Goal: Communication & Community: Answer question/provide support

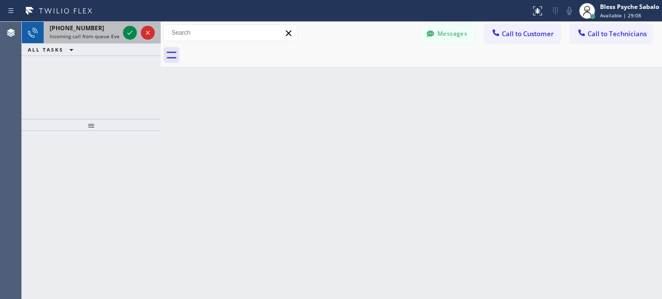
click at [95, 35] on span "Incoming call from queue Everybody" at bounding box center [93, 36] width 86 height 7
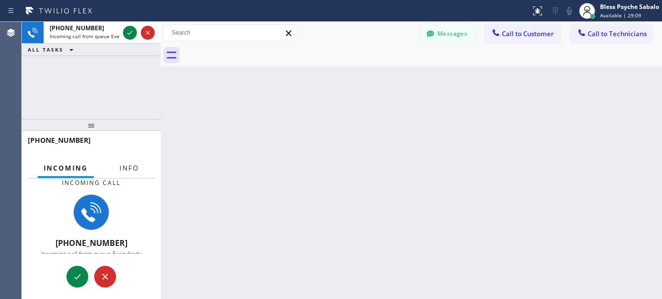
click at [122, 174] on button "Info" at bounding box center [129, 168] width 31 height 19
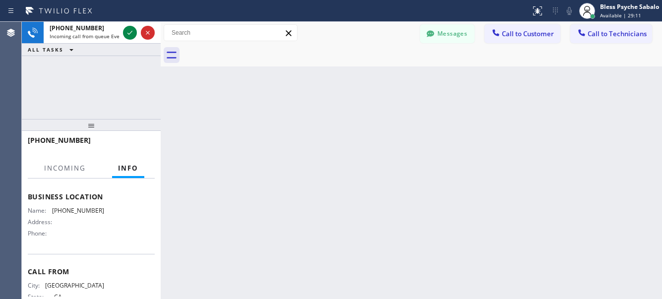
scroll to position [147, 0]
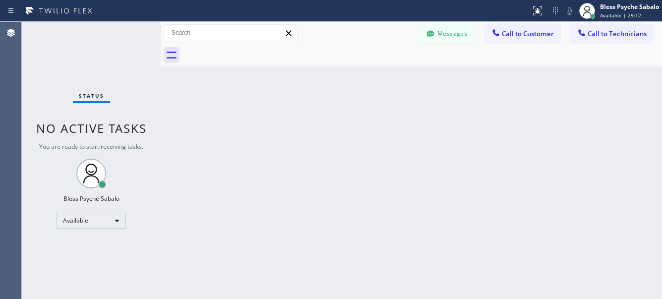
click at [321, 187] on div "Back to Dashboard Change Sender ID Customers Technicians DP [PERSON_NAME] [DATE…" at bounding box center [411, 160] width 501 height 277
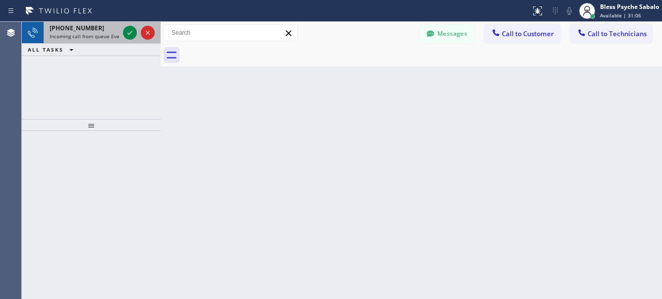
click at [55, 34] on span "Incoming call from queue Everybody" at bounding box center [93, 36] width 86 height 7
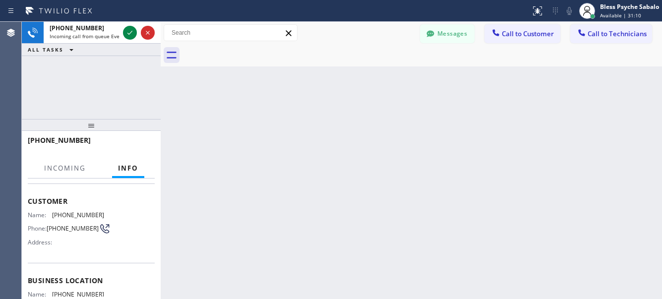
scroll to position [124, 0]
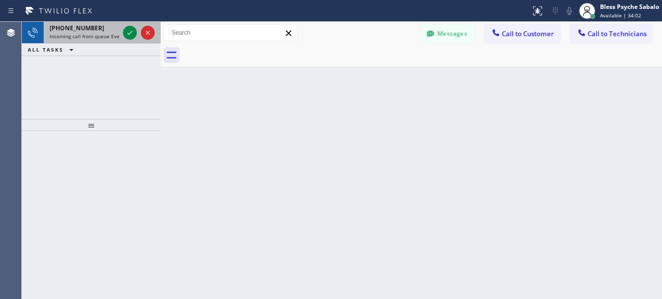
click at [119, 27] on div "[PHONE_NUMBER]" at bounding box center [84, 28] width 69 height 8
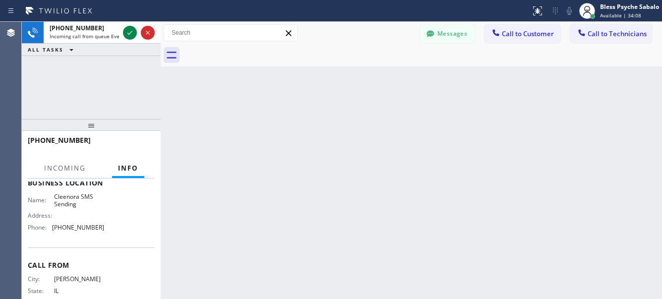
scroll to position [165, 0]
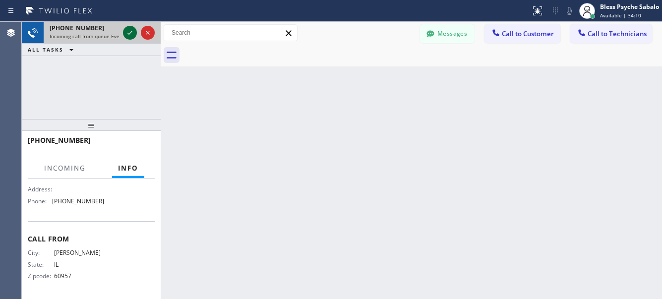
click at [128, 37] on icon at bounding box center [130, 33] width 12 height 12
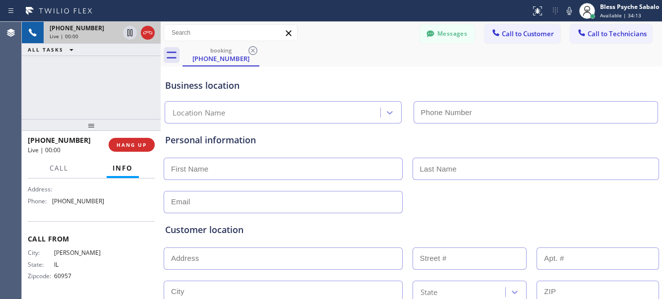
type input "[PHONE_NUMBER]"
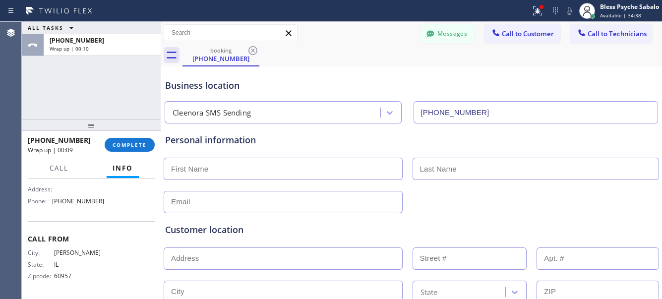
click at [71, 207] on div "Name: Cleenora SMS Sending Address: Phone: [PHONE_NUMBER]" at bounding box center [66, 188] width 76 height 43
click at [69, 208] on div "Name: Cleenora SMS Sending Address: Phone: [PHONE_NUMBER]" at bounding box center [66, 188] width 76 height 43
drag, startPoint x: 86, startPoint y: 198, endPoint x: 51, endPoint y: 207, distance: 35.8
click at [51, 207] on div "Name: Cleenora SMS Sending Address: Phone: [PHONE_NUMBER]" at bounding box center [91, 188] width 127 height 43
copy div "[PHONE_NUMBER]"
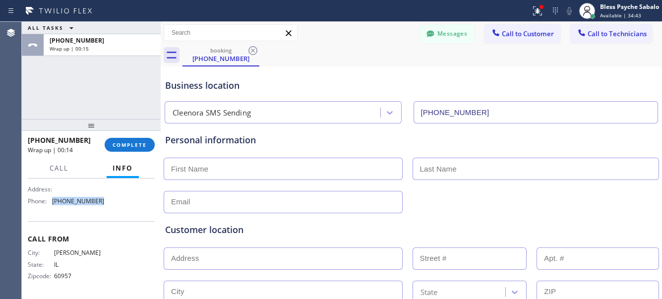
drag, startPoint x: 606, startPoint y: 28, endPoint x: 590, endPoint y: 55, distance: 31.1
click at [606, 28] on button "Call to Technicians" at bounding box center [611, 33] width 82 height 19
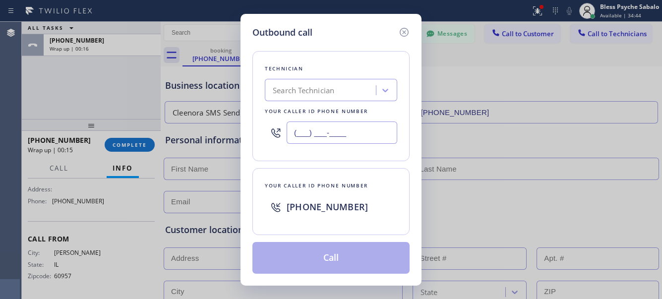
click at [372, 140] on input "(___) ___-____" at bounding box center [342, 132] width 111 height 22
paste input "833) 900-0369"
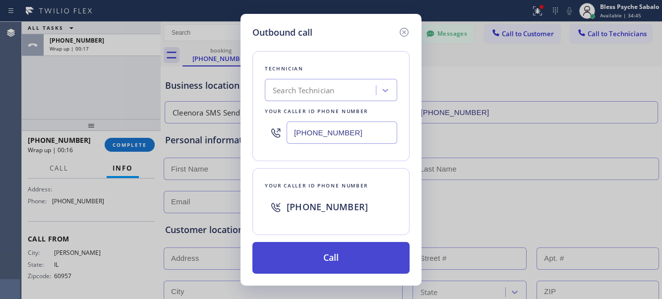
type input "[PHONE_NUMBER]"
click at [355, 263] on button "Call" at bounding box center [330, 258] width 157 height 32
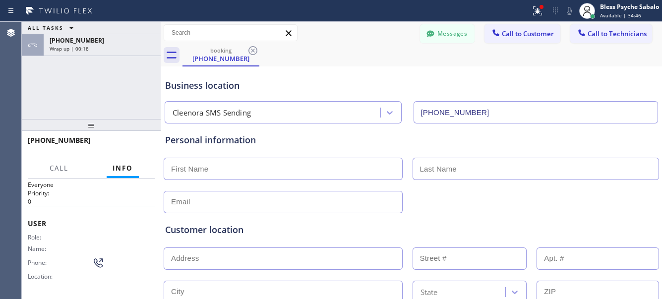
scroll to position [16, 0]
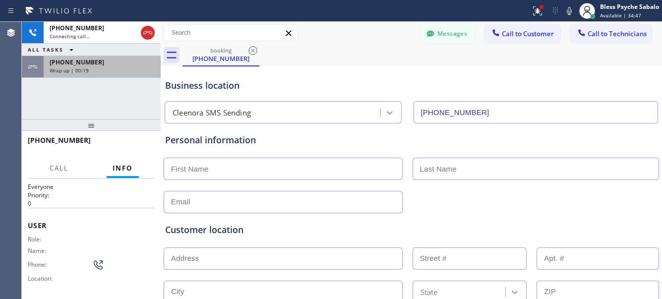
click at [94, 77] on div "[PHONE_NUMBER] Wrap up | 00:19" at bounding box center [100, 67] width 113 height 22
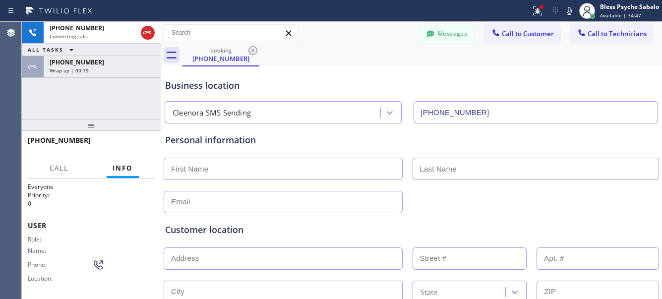
scroll to position [165, 0]
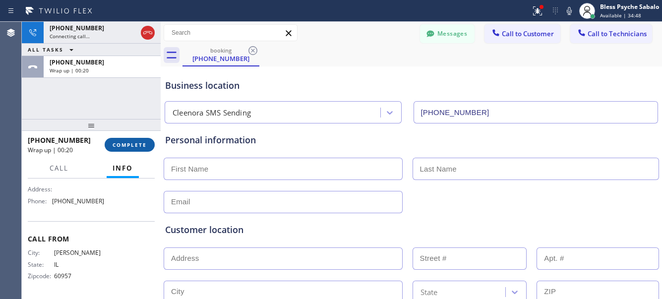
click at [140, 149] on button "COMPLETE" at bounding box center [130, 145] width 50 height 14
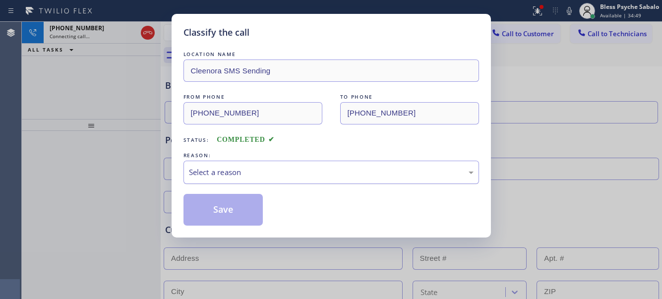
drag, startPoint x: 261, startPoint y: 166, endPoint x: 263, endPoint y: 177, distance: 11.5
click at [263, 167] on div "Select a reason" at bounding box center [330, 172] width 295 height 23
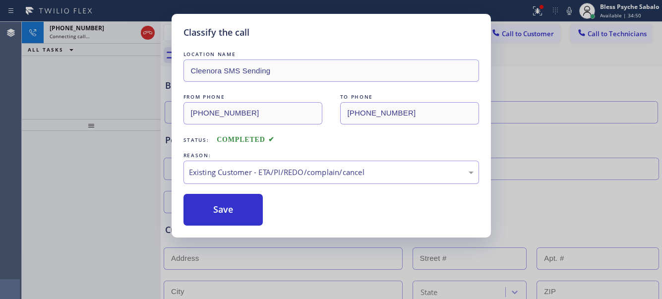
click at [248, 193] on div "LOCATION NAME Cleenora SMS Sending FROM PHONE [PHONE_NUMBER] TO PHONE [PHONE_NU…" at bounding box center [330, 137] width 295 height 176
click at [239, 209] on button "Save" at bounding box center [223, 210] width 80 height 32
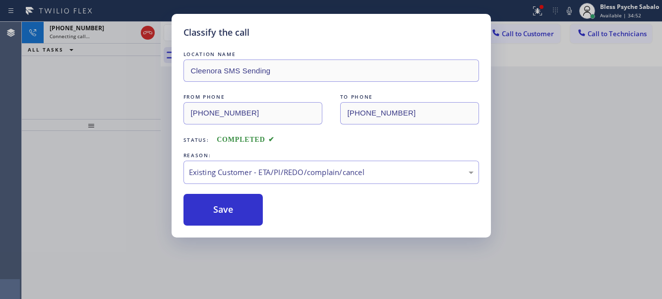
click at [534, 109] on div "Back to Dashboard Change Sender ID Customers Technicians DP [PERSON_NAME] [DATE…" at bounding box center [411, 160] width 501 height 277
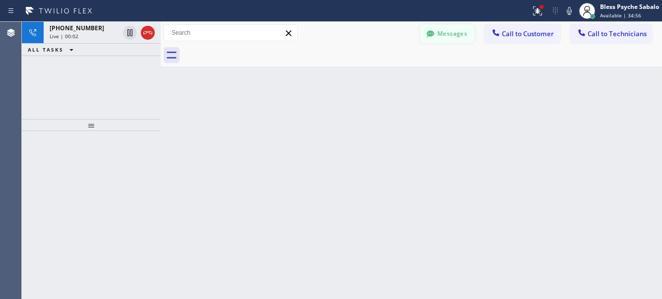
click at [468, 34] on button "Messages" at bounding box center [447, 33] width 55 height 19
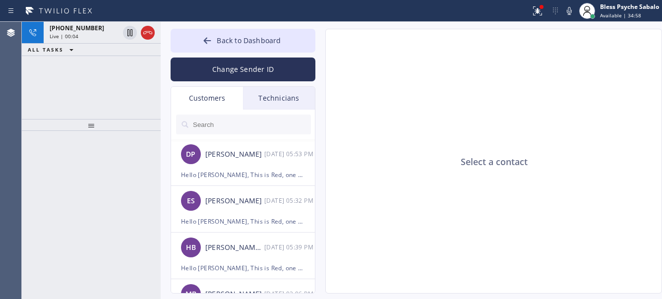
click at [266, 105] on div "Technicians" at bounding box center [279, 98] width 72 height 23
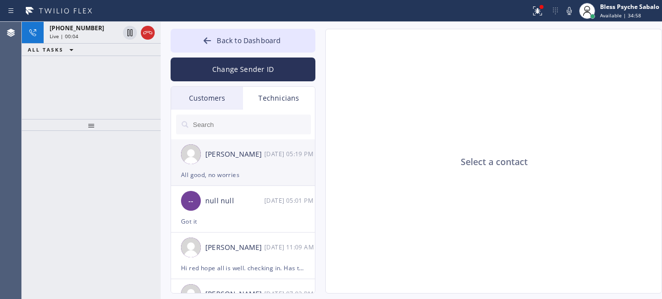
click at [252, 160] on div "[PERSON_NAME]" at bounding box center [234, 154] width 59 height 11
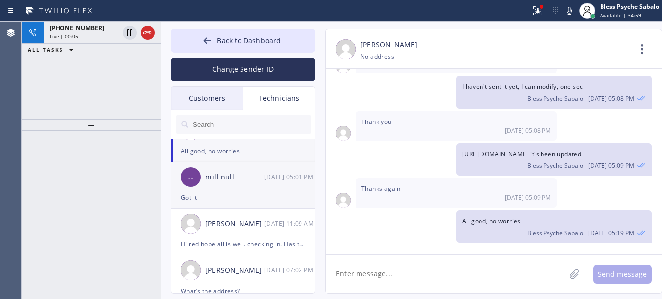
scroll to position [62, 0]
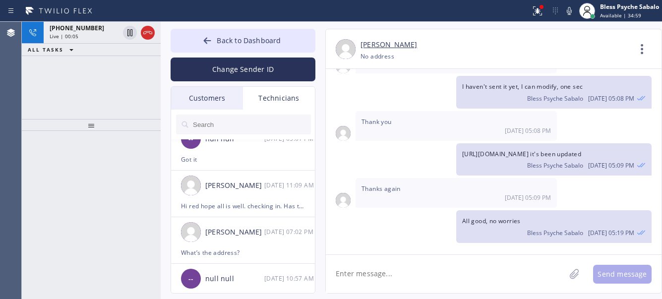
click at [78, 88] on div "[PHONE_NUMBER] Live | 00:05 ALL TASKS ALL TASKS ACTIVE TASKS TASKS IN WRAP UP" at bounding box center [91, 70] width 139 height 97
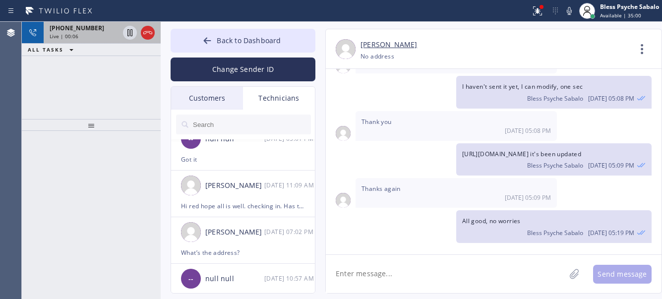
click at [83, 33] on div "Live | 00:06" at bounding box center [84, 36] width 69 height 7
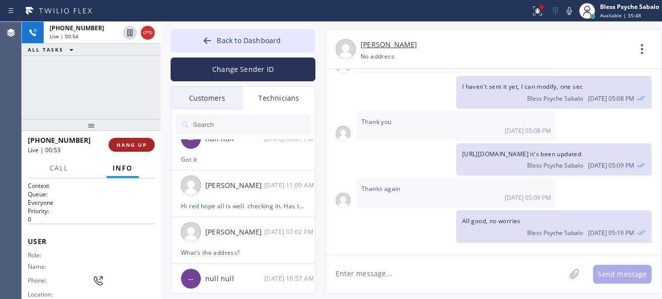
click at [131, 145] on span "HANG UP" at bounding box center [132, 144] width 30 height 7
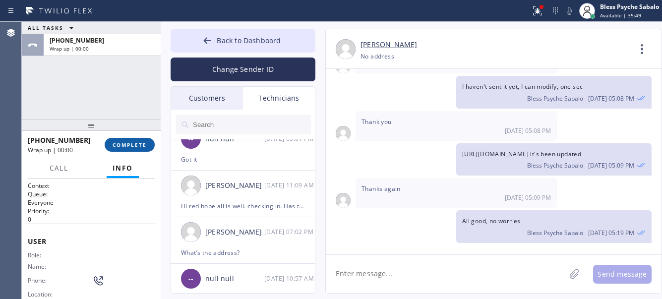
click at [131, 146] on span "COMPLETE" at bounding box center [130, 144] width 34 height 7
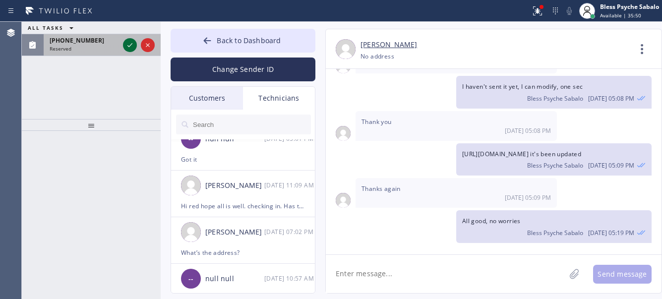
click at [131, 46] on icon at bounding box center [130, 45] width 12 height 12
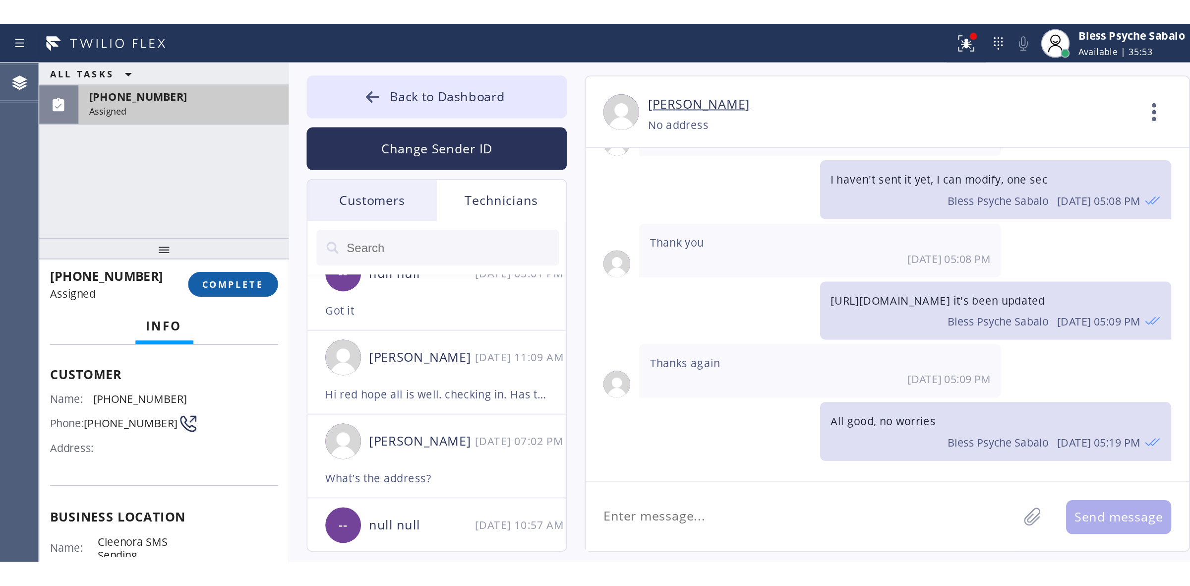
scroll to position [50, 0]
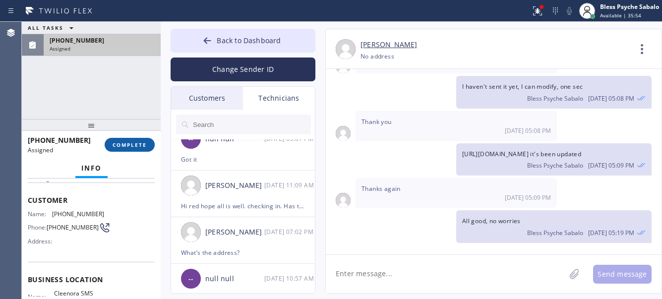
click at [119, 140] on button "COMPLETE" at bounding box center [130, 145] width 50 height 14
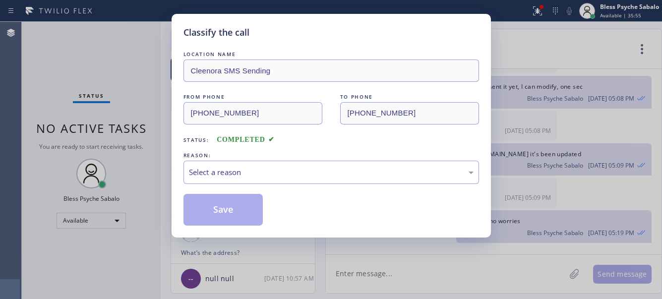
click at [207, 153] on div "REASON:" at bounding box center [330, 155] width 295 height 10
drag, startPoint x: 222, startPoint y: 175, endPoint x: 229, endPoint y: 183, distance: 10.9
click at [222, 176] on div "Select a reason" at bounding box center [331, 172] width 285 height 11
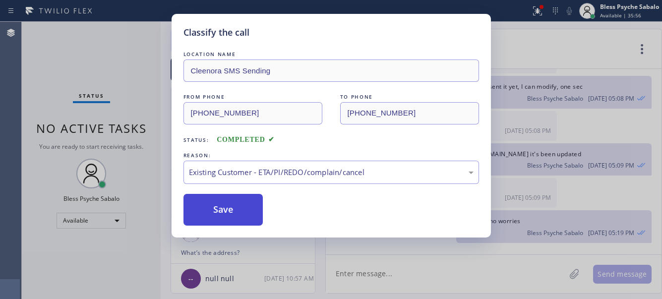
click at [218, 206] on button "Save" at bounding box center [223, 210] width 80 height 32
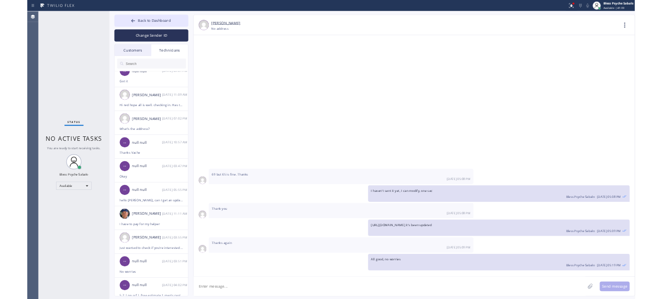
scroll to position [3313, 0]
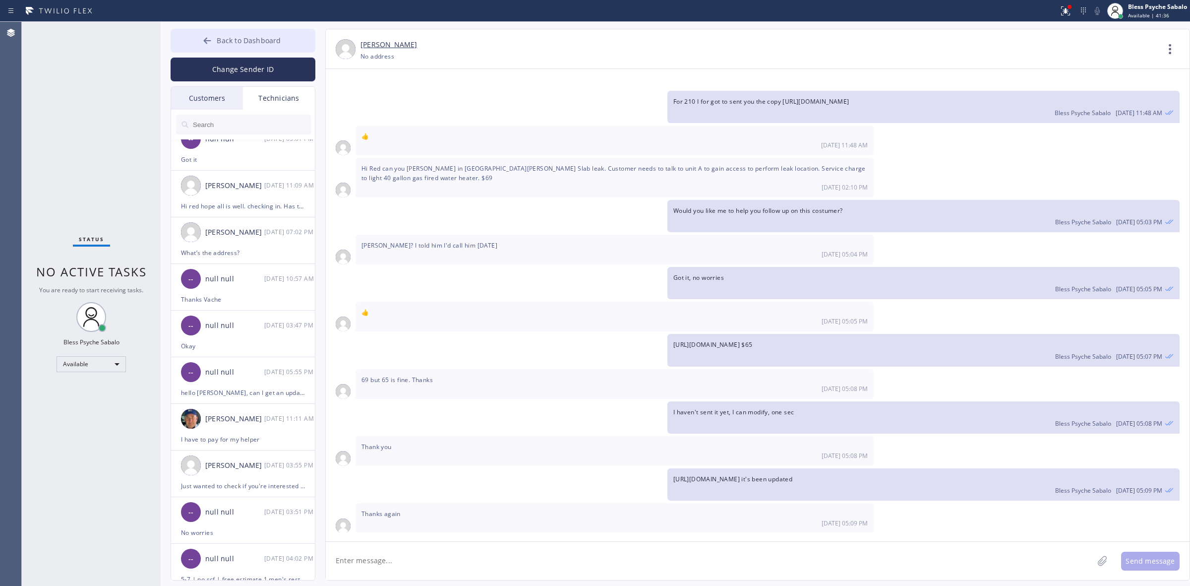
click at [294, 36] on button "Back to Dashboard" at bounding box center [243, 41] width 145 height 24
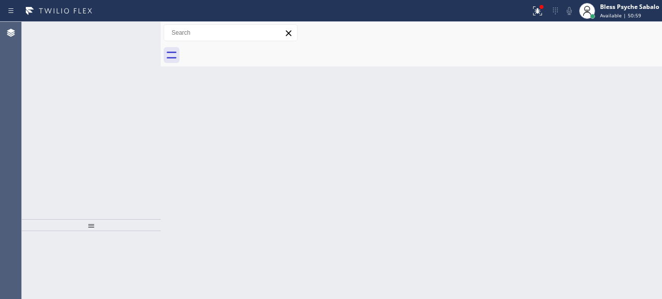
scroll to position [4085, 0]
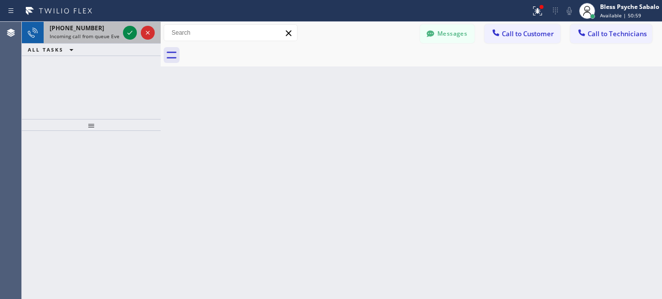
click at [85, 41] on div "[PHONE_NUMBER] Incoming call from queue Everybody" at bounding box center [82, 33] width 77 height 22
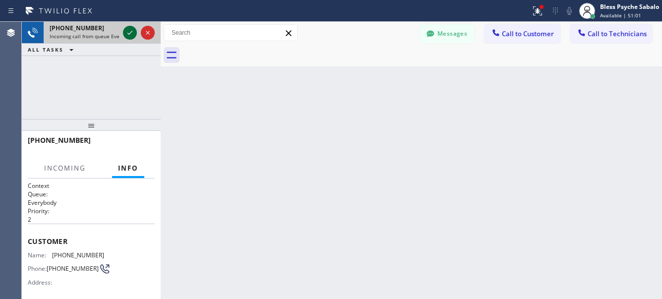
click at [133, 30] on icon at bounding box center [130, 33] width 12 height 12
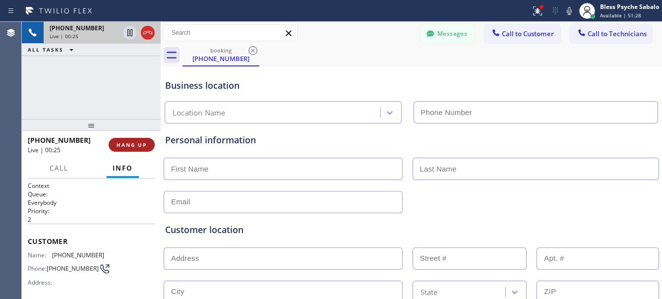
click at [137, 145] on span "HANG UP" at bounding box center [132, 144] width 30 height 7
click at [134, 146] on span "HANG UP" at bounding box center [132, 144] width 30 height 7
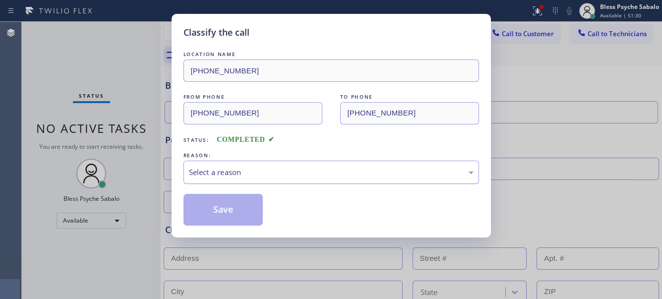
click at [215, 162] on div "Select a reason" at bounding box center [330, 172] width 295 height 23
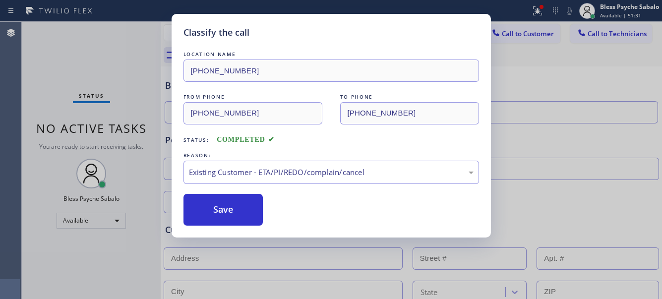
drag, startPoint x: 239, startPoint y: 227, endPoint x: 207, endPoint y: 193, distance: 46.6
click at [222, 212] on button "Save" at bounding box center [223, 210] width 80 height 32
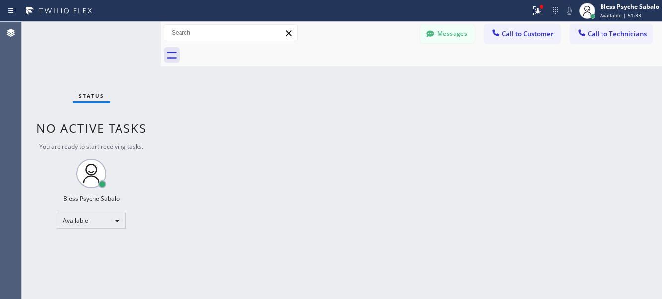
click at [199, 84] on div "Back to Dashboard Change Sender ID Customers Technicians DP [PERSON_NAME] [DATE…" at bounding box center [411, 160] width 501 height 277
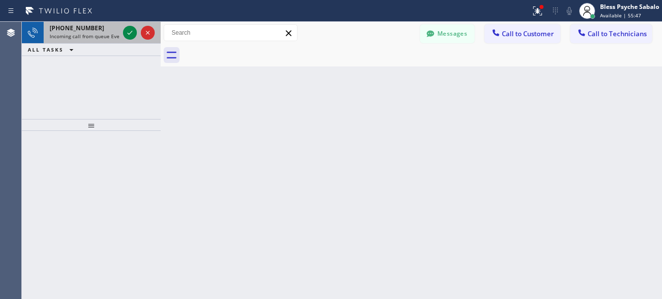
click at [87, 33] on span "Incoming call from queue Everybody" at bounding box center [93, 36] width 86 height 7
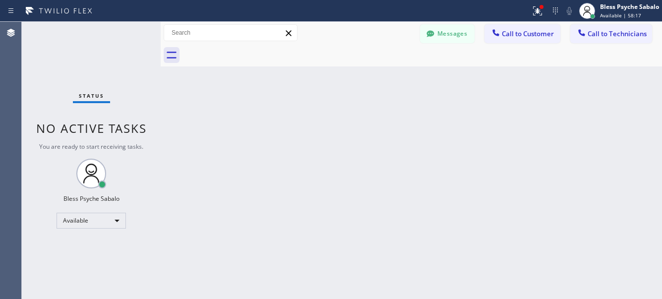
drag, startPoint x: 469, startPoint y: 114, endPoint x: 459, endPoint y: 58, distance: 57.4
click at [469, 114] on div "Back to Dashboard Change Sender ID Customers Technicians DP [PERSON_NAME] [DATE…" at bounding box center [411, 160] width 501 height 277
click at [321, 144] on div "Back to Dashboard Change Sender ID Customers Technicians DP [PERSON_NAME] [DATE…" at bounding box center [411, 160] width 501 height 277
click at [382, 54] on div at bounding box center [421, 55] width 479 height 22
click at [459, 37] on button "Messages" at bounding box center [447, 33] width 55 height 19
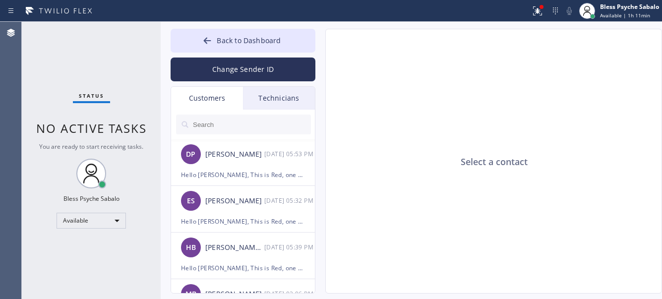
click at [295, 95] on div "Technicians" at bounding box center [279, 98] width 72 height 23
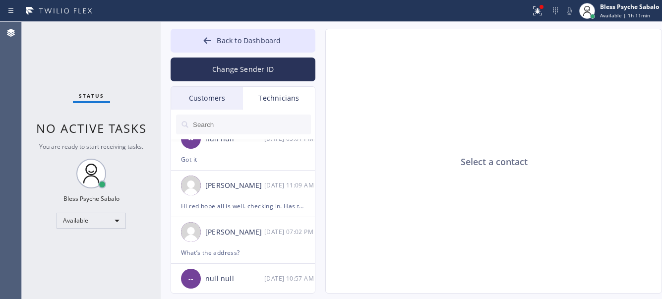
click at [395, 120] on div "Select a contact" at bounding box center [494, 161] width 337 height 265
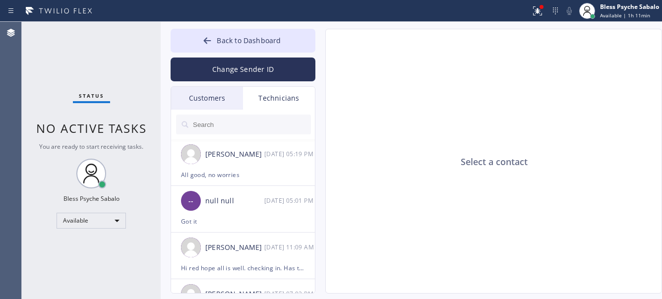
click at [373, 123] on div "Select a contact" at bounding box center [494, 161] width 337 height 265
click at [403, 73] on div "Select a contact" at bounding box center [494, 161] width 337 height 265
click at [397, 79] on div "Select a contact" at bounding box center [494, 161] width 337 height 265
click at [387, 102] on div "Select a contact" at bounding box center [494, 161] width 337 height 265
click at [275, 93] on div "Technicians" at bounding box center [279, 98] width 72 height 23
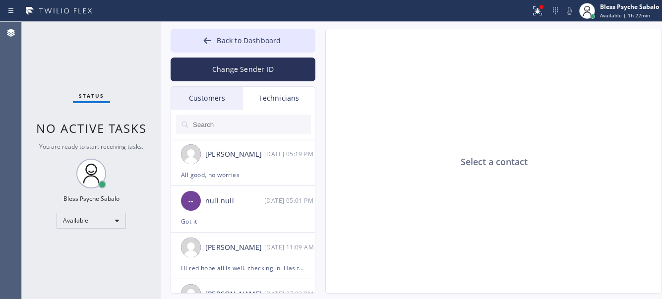
click at [275, 105] on div "Technicians" at bounding box center [279, 98] width 72 height 23
click at [262, 127] on input "text" at bounding box center [251, 125] width 119 height 20
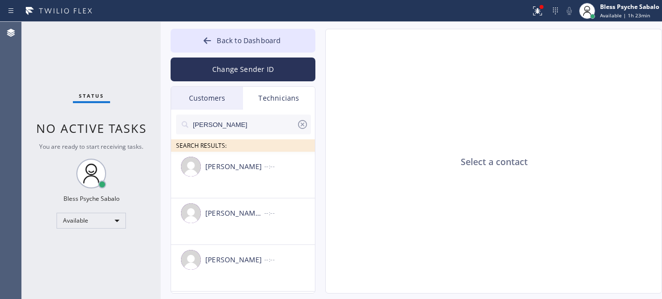
type input "[PERSON_NAME]"
click at [419, 65] on div "Select a contact" at bounding box center [494, 161] width 337 height 265
click at [454, 93] on div "Select a contact" at bounding box center [494, 161] width 337 height 265
click at [276, 119] on input "[PERSON_NAME]" at bounding box center [244, 125] width 105 height 20
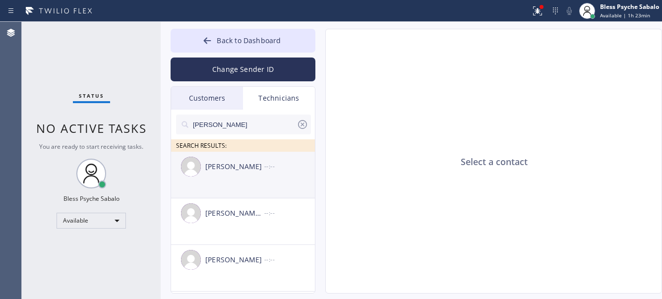
click at [266, 162] on div "--:--" at bounding box center [290, 166] width 52 height 11
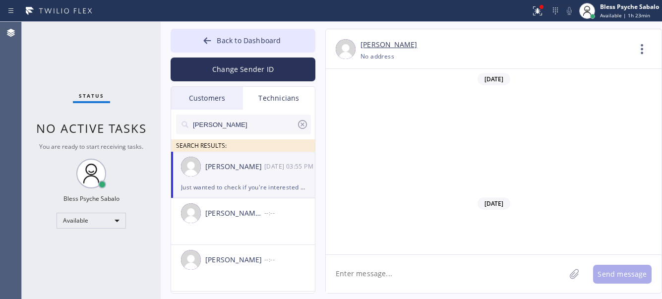
scroll to position [17773, 0]
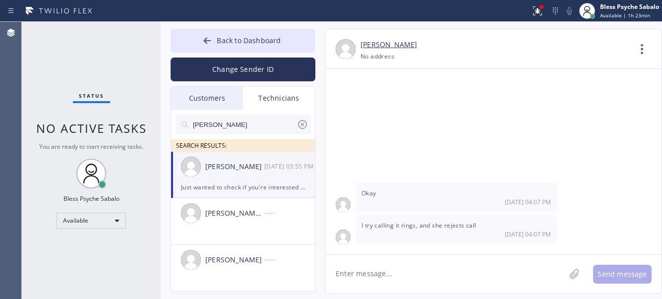
click at [456, 268] on textarea at bounding box center [445, 274] width 239 height 38
click at [357, 278] on textarea "Hello, [PERSON_NAME] are you available to" at bounding box center [454, 274] width 257 height 38
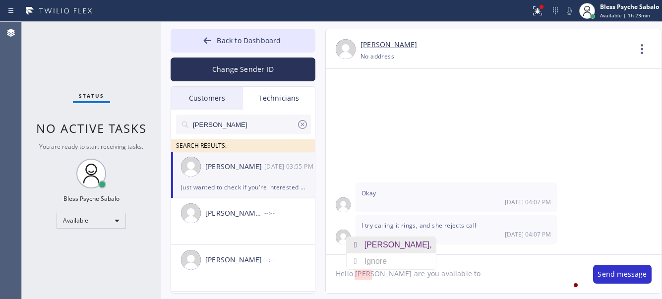
click at [378, 243] on div "[PERSON_NAME]," at bounding box center [399, 245] width 71 height 16
click at [455, 271] on textarea "Hello [PERSON_NAME], are you available to" at bounding box center [454, 274] width 257 height 38
type textarea "Hello [PERSON_NAME], are you available to take some jobs [DATE]?"
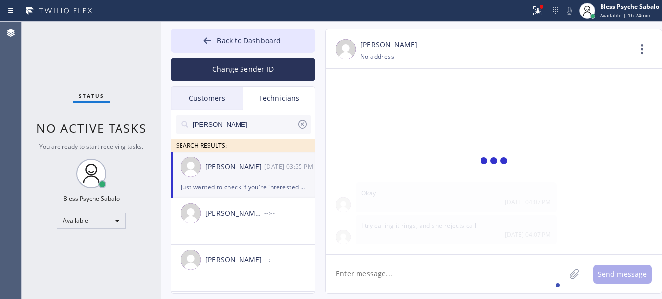
paste textarea "ask one of your plumber to call the electrician [PERSON_NAME] 5624133561, he ne…"
type textarea "ask one of your plumber to call the electrician [PERSON_NAME] 5624133561, he ne…"
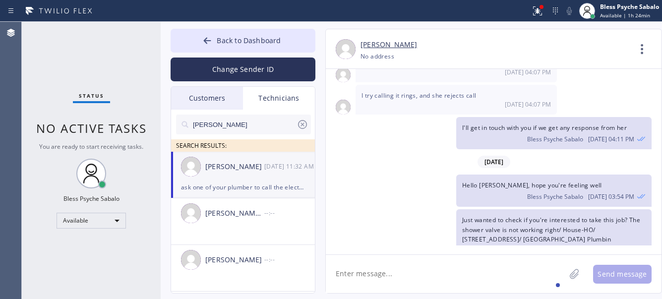
click at [405, 209] on div "Just wanted to check if you're interested to take this job? The shower valve is…" at bounding box center [489, 235] width 326 height 52
click at [442, 266] on textarea at bounding box center [445, 274] width 239 height 38
click at [645, 49] on icon at bounding box center [642, 49] width 24 height 24
click at [563, 103] on li "Call to Technician" at bounding box center [582, 102] width 144 height 26
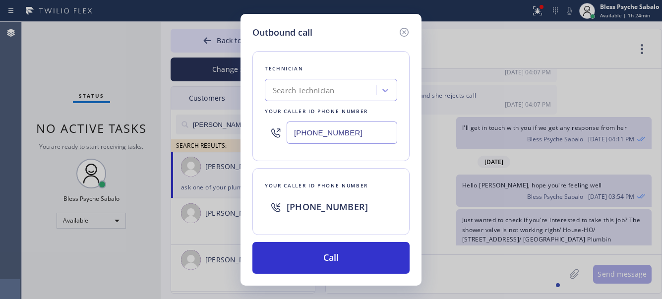
click at [500, 113] on div "Outbound call Technician Search Technician Your caller id phone number [PHONE_N…" at bounding box center [331, 149] width 662 height 299
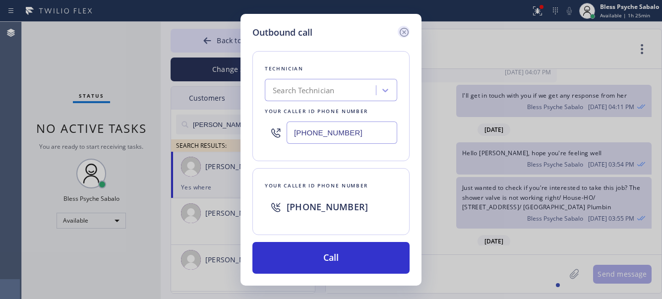
click at [400, 33] on icon at bounding box center [404, 32] width 9 height 9
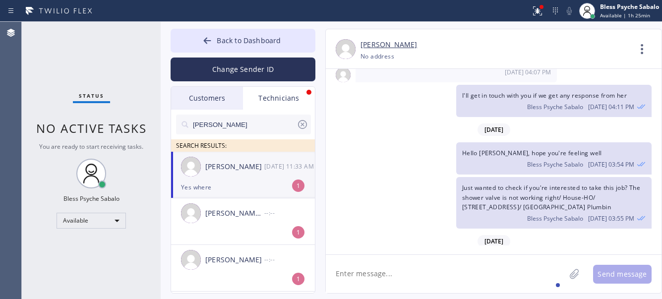
click at [264, 193] on li "[PERSON_NAME] [DATE] 11:33 AM Yes where 1" at bounding box center [243, 175] width 145 height 47
click at [379, 264] on textarea at bounding box center [445, 274] width 239 height 38
click at [419, 268] on textarea at bounding box center [445, 274] width 239 height 38
click at [439, 231] on div "[DATE]" at bounding box center [494, 241] width 336 height 20
click at [385, 177] on div "Just wanted to check if you're interested to take this job? The shower valve is…" at bounding box center [489, 203] width 326 height 52
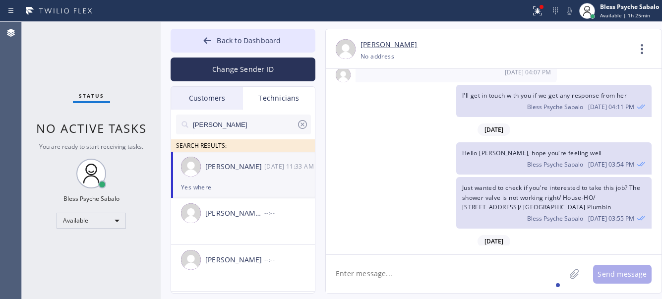
click at [414, 273] on textarea at bounding box center [445, 274] width 239 height 38
click at [451, 21] on div "Status report Issue detected This issue could affect your workflow. Please cont…" at bounding box center [331, 11] width 662 height 22
click at [427, 254] on div "Hello [PERSON_NAME], are you available to take some jobs [DATE]? Bless Psyche S…" at bounding box center [489, 275] width 326 height 42
click at [444, 231] on div "[DATE]" at bounding box center [494, 241] width 336 height 20
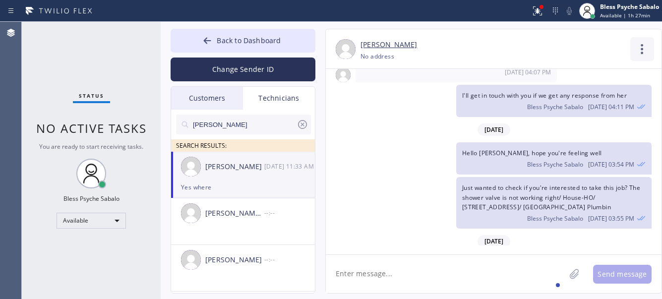
click at [640, 54] on icon at bounding box center [642, 49] width 24 height 24
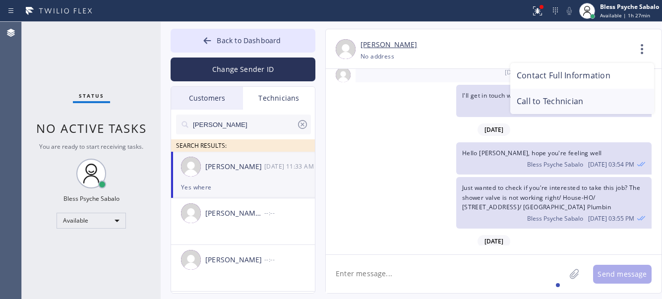
click at [582, 97] on li "Call to Technician" at bounding box center [582, 102] width 144 height 26
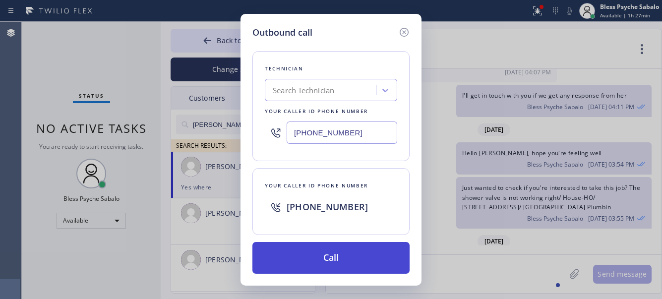
click at [333, 265] on button "Call" at bounding box center [330, 258] width 157 height 32
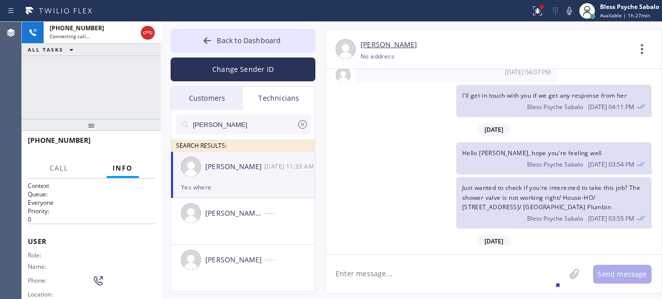
click at [436, 251] on div "[DATE] Hi [PERSON_NAME], Just a quick reminder that our training sessions are h…" at bounding box center [494, 161] width 336 height 185
click at [433, 265] on textarea at bounding box center [445, 274] width 239 height 38
paste textarea "5624133561"
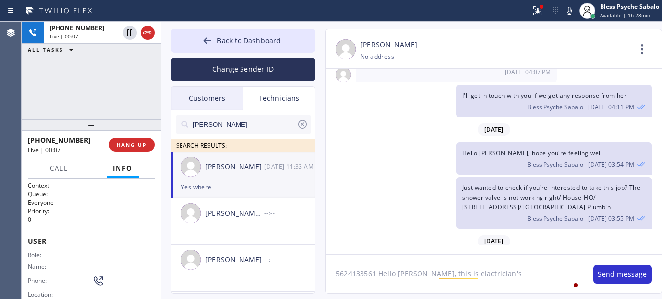
drag, startPoint x: 507, startPoint y: 281, endPoint x: 440, endPoint y: 288, distance: 67.3
click at [506, 281] on textarea "5624133561 Hello [PERSON_NAME], this is elactrician's" at bounding box center [454, 274] width 257 height 38
click at [449, 278] on textarea "5624133561 Hello [PERSON_NAME], this is elactrician's" at bounding box center [454, 274] width 257 height 38
click at [501, 271] on textarea "5624133561 Hello [PERSON_NAME], this is electrician's" at bounding box center [454, 274] width 257 height 38
type textarea "5624133561 Hello [PERSON_NAME], this is electrician's"
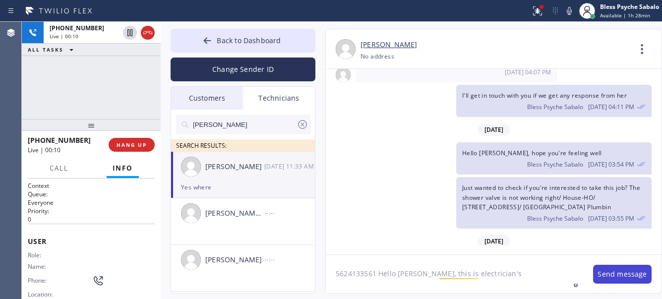
click at [611, 275] on button "Send message" at bounding box center [622, 274] width 59 height 19
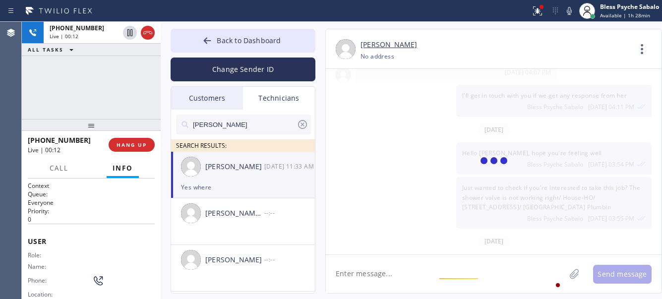
scroll to position [17970, 0]
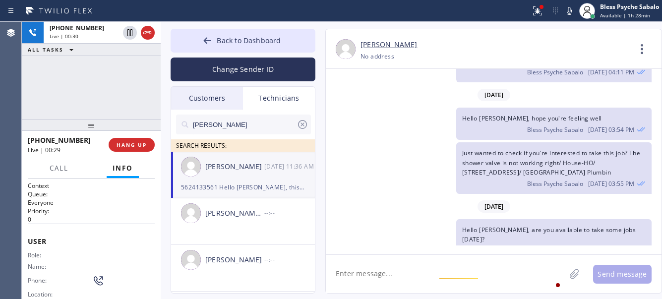
click at [474, 266] on textarea at bounding box center [445, 274] width 239 height 38
drag, startPoint x: 480, startPoint y: 264, endPoint x: 439, endPoint y: 264, distance: 41.2
click at [439, 264] on textarea at bounding box center [445, 274] width 239 height 38
paste textarea "[STREET_ADDRESS]"
type textarea "[STREET_ADDRESS]"
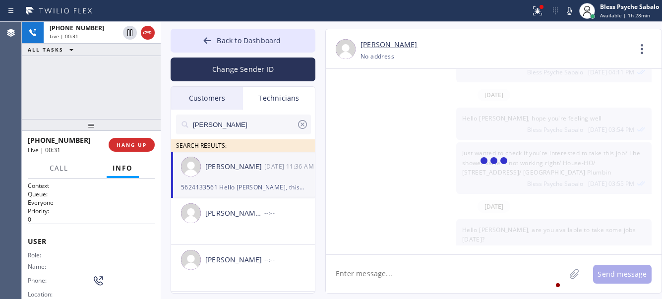
scroll to position [18004, 0]
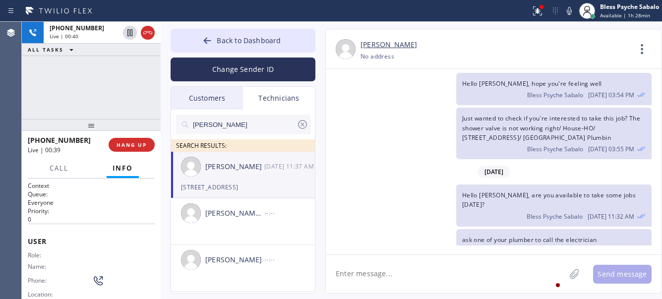
click at [387, 229] on div "ask one of your plumber to call the electrician [PERSON_NAME] 5624133561, he ne…" at bounding box center [489, 264] width 326 height 70
click at [134, 145] on span "HANG UP" at bounding box center [132, 144] width 30 height 7
click at [109, 96] on div "[PHONE_NUMBER] Live | 00:41 ALL TASKS ALL TASKS ACTIVE TASKS TASKS IN WRAP UP" at bounding box center [91, 70] width 139 height 97
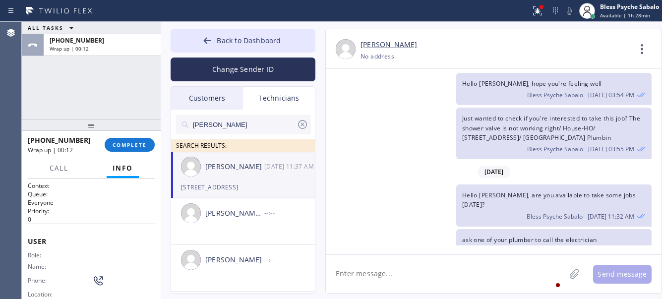
drag, startPoint x: 134, startPoint y: 145, endPoint x: 102, endPoint y: 100, distance: 55.4
click at [132, 145] on span "COMPLETE" at bounding box center [130, 144] width 34 height 7
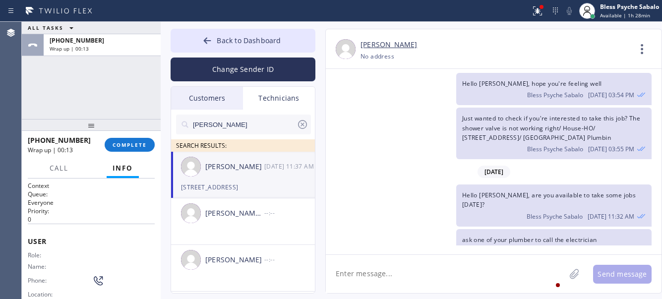
click at [100, 95] on div "ALL TASKS ALL TASKS ACTIVE TASKS TASKS IN WRAP UP [PHONE_NUMBER] Wrap up | 00:13" at bounding box center [91, 70] width 139 height 97
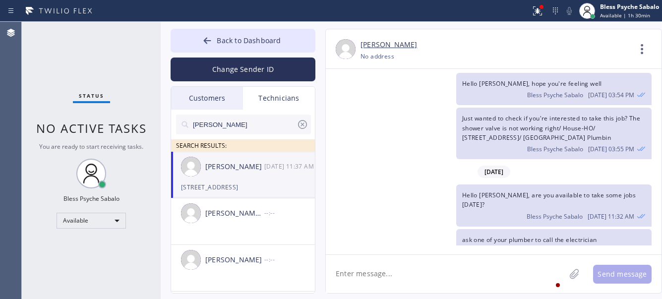
click at [112, 98] on div "Status No active tasks You are ready to start receiving tasks. Bless Psyche Sab…" at bounding box center [91, 160] width 139 height 277
click at [238, 36] on span "Back to Dashboard" at bounding box center [249, 40] width 64 height 9
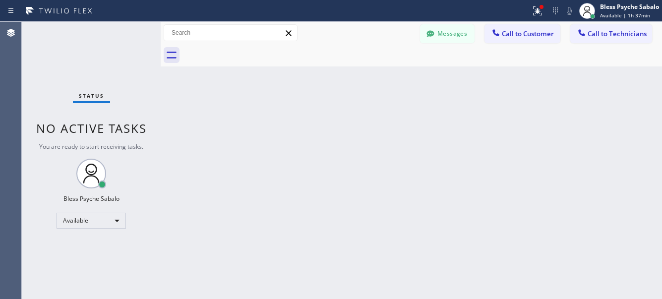
click at [440, 137] on div "Back to Dashboard Change Sender ID Customers Technicians DP [PERSON_NAME] [DATE…" at bounding box center [411, 160] width 501 height 277
click at [278, 65] on div at bounding box center [421, 55] width 479 height 22
drag, startPoint x: 506, startPoint y: 81, endPoint x: 510, endPoint y: 70, distance: 11.6
click at [509, 77] on div "Back to Dashboard Change Sender ID Customers Technicians DP [PERSON_NAME] [DATE…" at bounding box center [411, 160] width 501 height 277
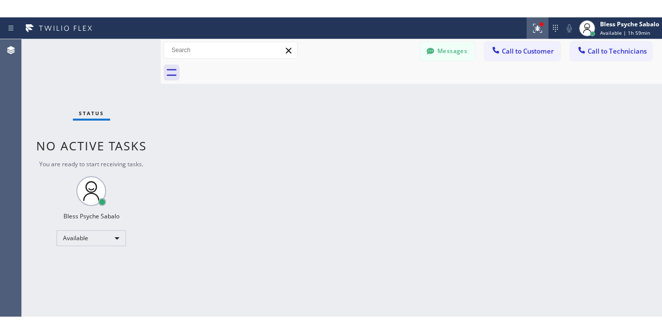
scroll to position [17982, 0]
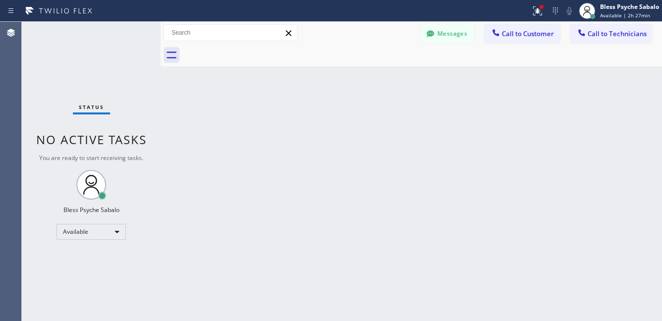
click at [519, 124] on div "Back to Dashboard Change Sender ID Customers Technicians DP [PERSON_NAME] [DATE…" at bounding box center [411, 171] width 501 height 299
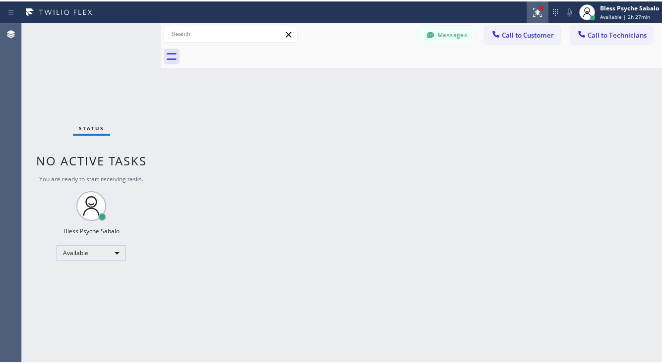
scroll to position [17940, 0]
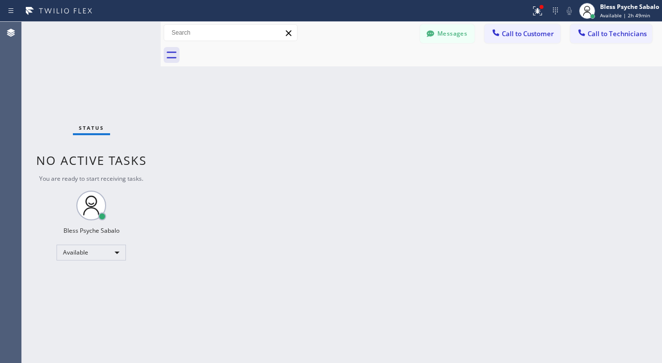
click at [327, 159] on div "Back to Dashboard Change Sender ID Customers Technicians DP [PERSON_NAME] [DATE…" at bounding box center [411, 193] width 501 height 342
click at [473, 35] on button "Messages" at bounding box center [447, 33] width 55 height 19
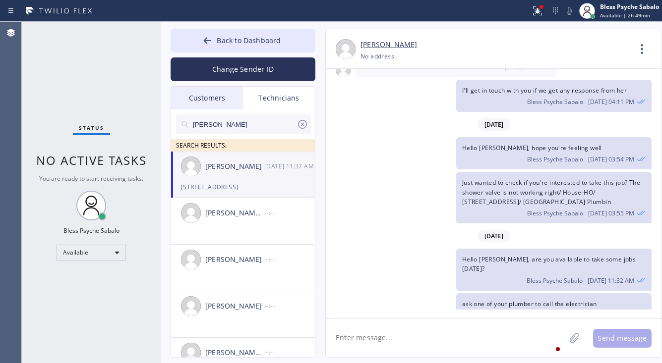
click at [270, 102] on div "Technicians" at bounding box center [279, 98] width 72 height 23
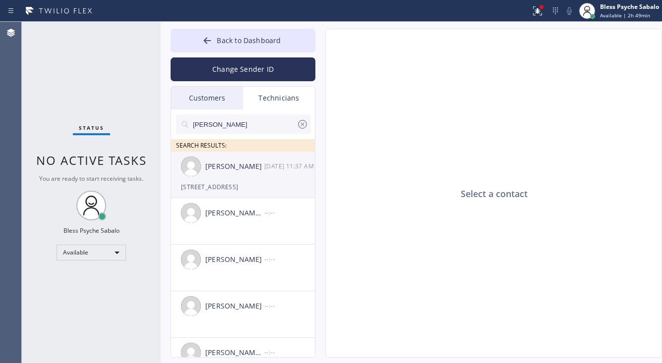
click at [235, 178] on div "[PERSON_NAME] [DATE] 11:37 AM" at bounding box center [243, 167] width 145 height 30
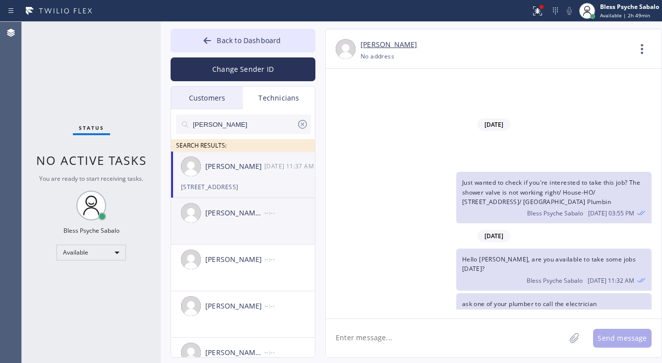
click at [263, 221] on div "[PERSON_NAME] [PERSON_NAME] --:--" at bounding box center [243, 213] width 145 height 30
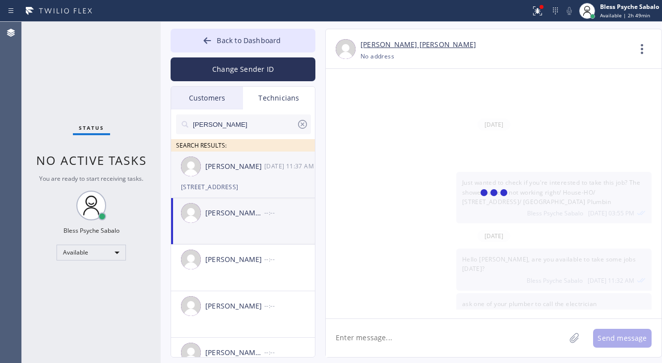
scroll to position [0, 0]
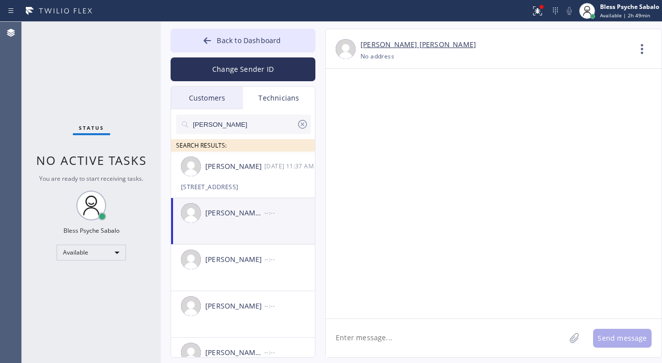
click at [301, 122] on icon at bounding box center [302, 124] width 12 height 12
click at [214, 99] on div "Customers" at bounding box center [207, 98] width 72 height 23
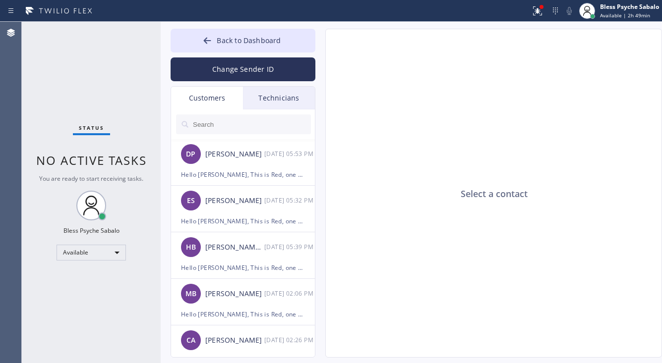
click at [272, 99] on div "Technicians" at bounding box center [279, 98] width 72 height 23
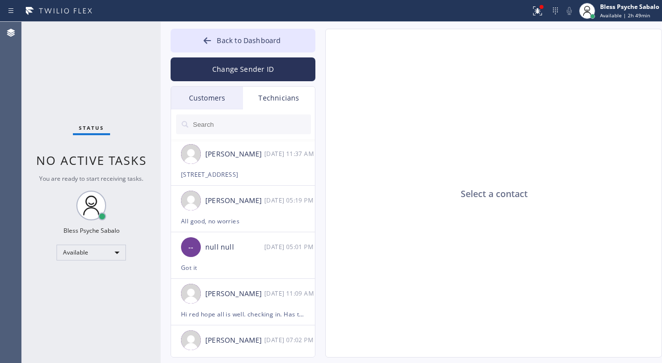
drag, startPoint x: 439, startPoint y: 197, endPoint x: 451, endPoint y: 289, distance: 92.6
click at [439, 199] on div "Select a contact" at bounding box center [494, 193] width 337 height 329
drag, startPoint x: 462, startPoint y: 95, endPoint x: 449, endPoint y: 91, distance: 13.2
click at [462, 95] on div "Select a contact" at bounding box center [494, 193] width 337 height 329
click at [504, 125] on div "Select a contact" at bounding box center [494, 193] width 337 height 329
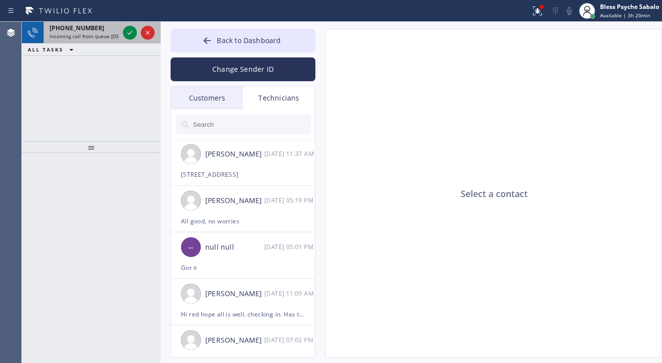
click at [99, 40] on div "[PHONE_NUMBER] Incoming call from queue [DSRs]" at bounding box center [82, 33] width 77 height 22
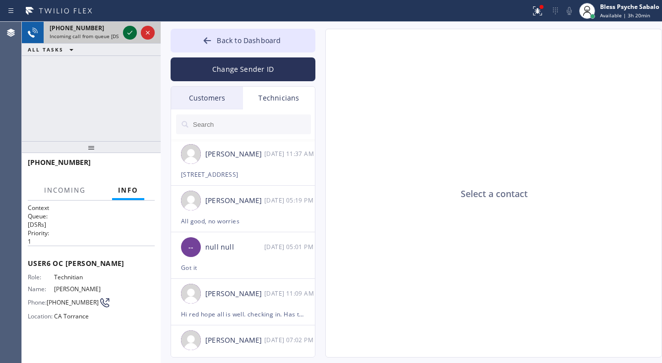
click at [127, 32] on icon at bounding box center [130, 33] width 12 height 12
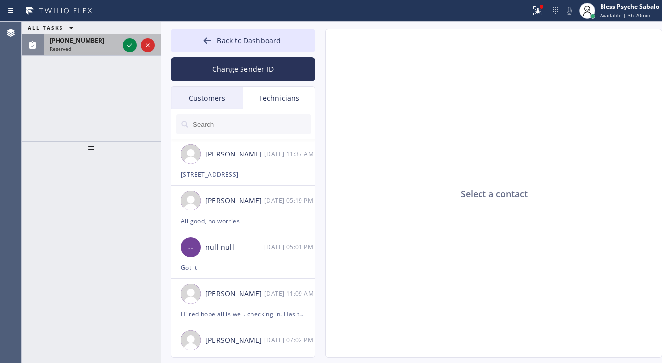
click at [117, 48] on div "Reserved" at bounding box center [84, 48] width 69 height 7
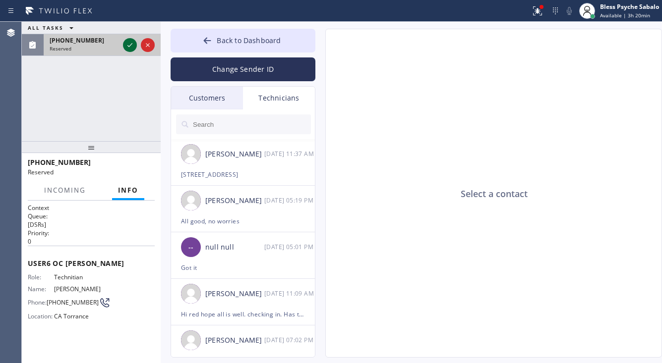
click at [123, 46] on div at bounding box center [130, 45] width 14 height 12
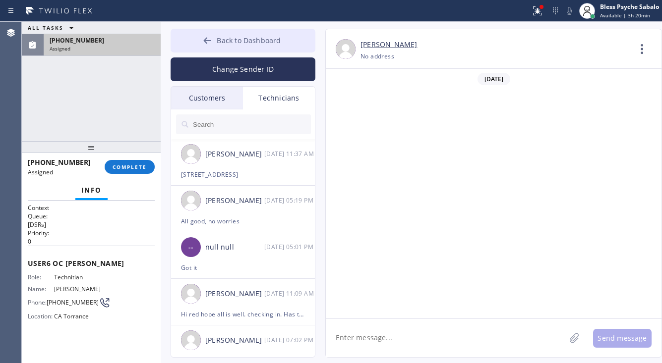
scroll to position [4021, 0]
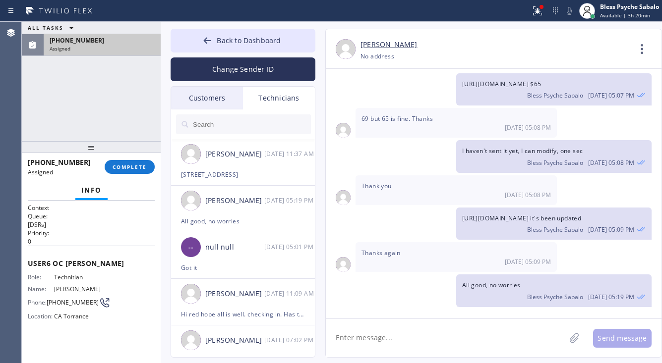
click at [383, 47] on link "[PERSON_NAME]" at bounding box center [388, 44] width 57 height 11
click at [115, 167] on span "COMPLETE" at bounding box center [130, 167] width 34 height 7
click at [114, 118] on div "ALL TASKS ALL TASKS ACTIVE TASKS TASKS IN WRAP UP [PHONE_NUMBER] Assigned" at bounding box center [91, 81] width 139 height 119
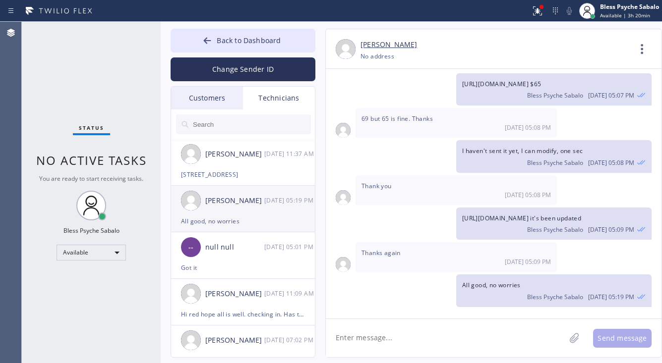
click at [262, 213] on div "[PERSON_NAME] [DATE] 05:19 PM" at bounding box center [243, 201] width 145 height 30
click at [639, 54] on icon at bounding box center [642, 49] width 24 height 24
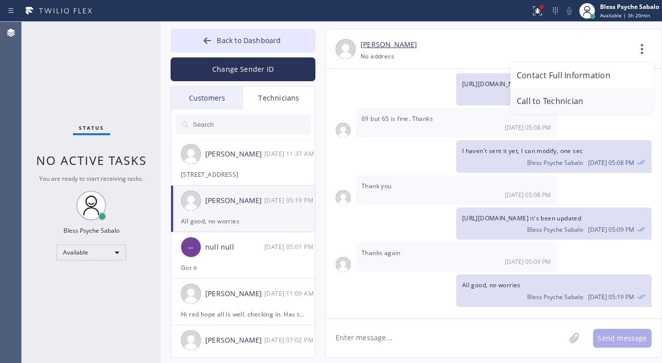
click at [551, 98] on li "Call to Technician" at bounding box center [582, 102] width 144 height 26
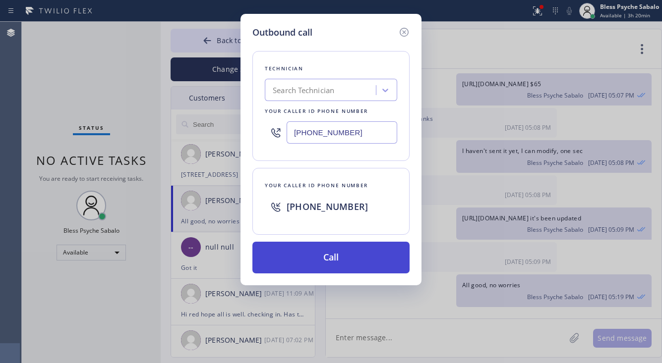
click at [357, 251] on button "Call" at bounding box center [330, 258] width 157 height 32
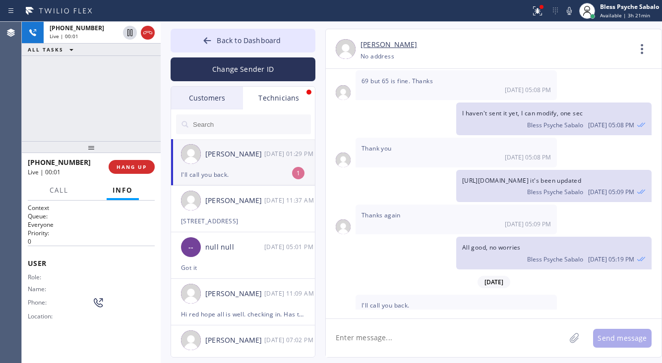
scroll to position [4075, 0]
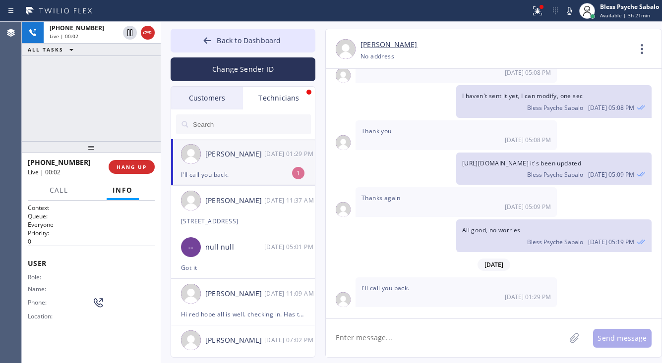
click at [234, 179] on div "I'll call you back." at bounding box center [243, 174] width 124 height 11
click at [147, 171] on button "HANG UP" at bounding box center [132, 167] width 46 height 14
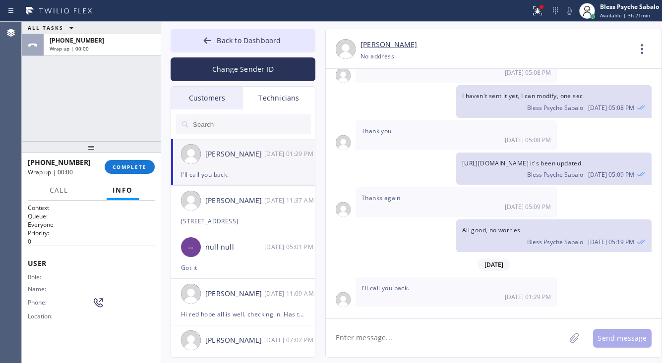
drag, startPoint x: 391, startPoint y: 328, endPoint x: 422, endPoint y: 320, distance: 32.2
click at [393, 298] on textarea at bounding box center [445, 338] width 239 height 38
type textarea "okay"
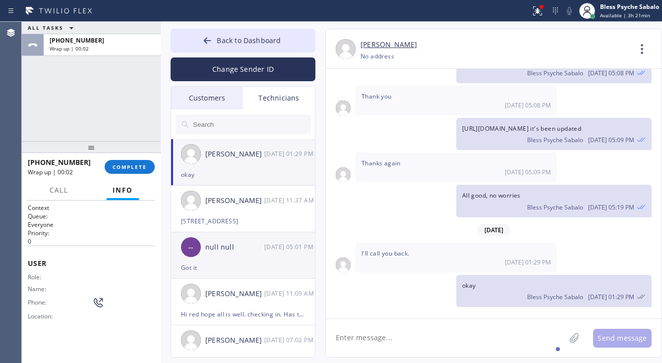
scroll to position [4110, 0]
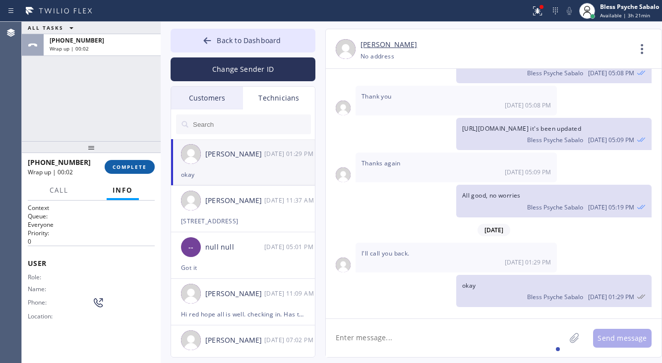
click at [135, 169] on span "COMPLETE" at bounding box center [130, 167] width 34 height 7
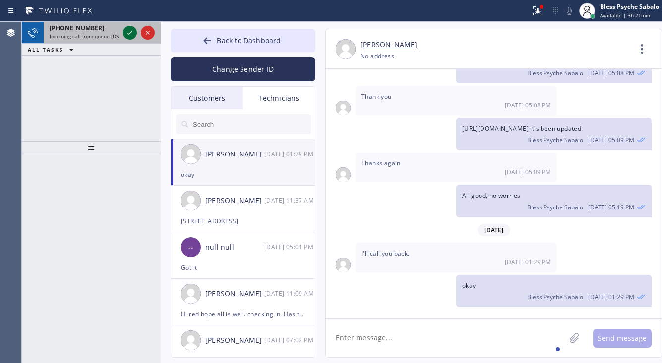
click at [124, 33] on icon at bounding box center [130, 33] width 12 height 12
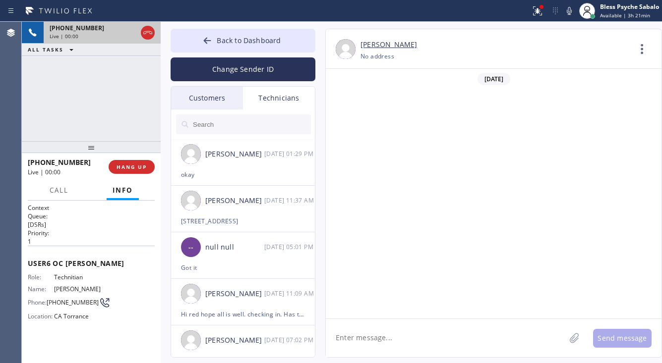
scroll to position [4110, 0]
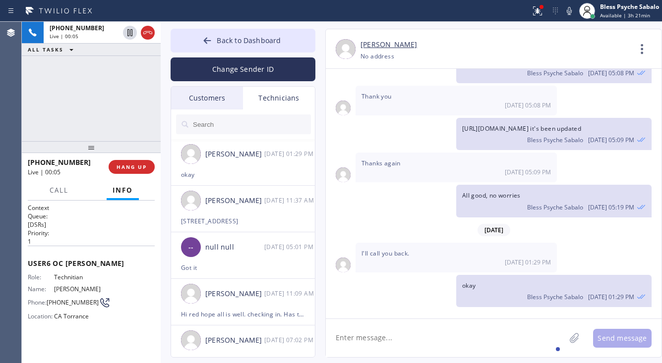
click at [412, 298] on textarea at bounding box center [445, 338] width 239 height 38
